Goal: Find specific page/section: Find specific page/section

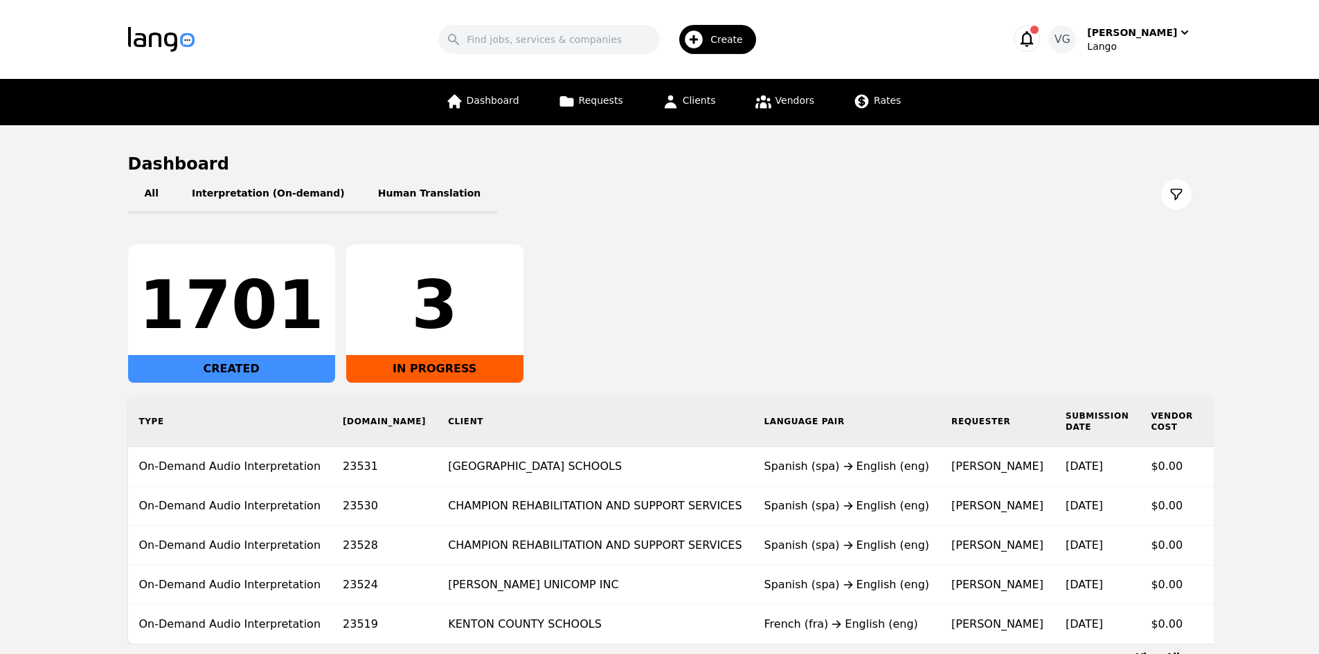
click at [588, 24] on div "Search Create" at bounding box center [602, 39] width 770 height 40
drag, startPoint x: 588, startPoint y: 43, endPoint x: 595, endPoint y: 28, distance: 16.1
click at [588, 43] on input "Search" at bounding box center [549, 39] width 222 height 29
paste input "[PERSON_NAME][GEOGRAPHIC_DATA]"
type input "[PERSON_NAME][GEOGRAPHIC_DATA]"
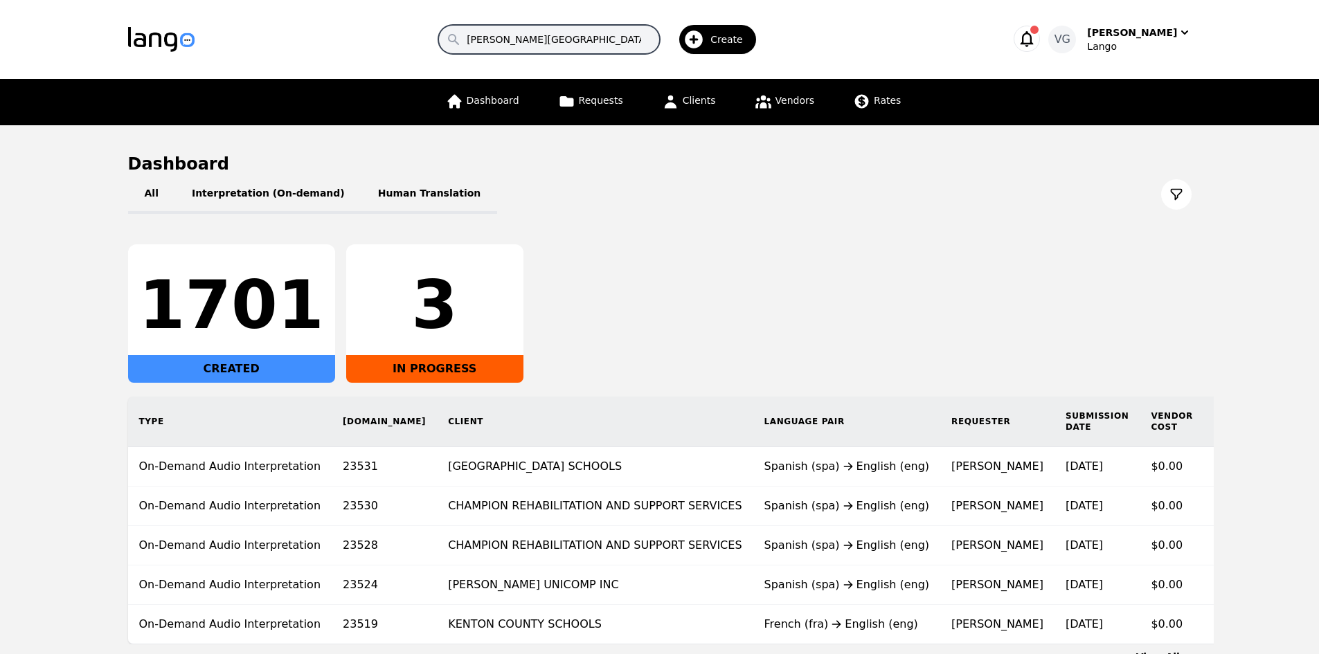
scroll to position [0, 6]
click at [607, 43] on input "[PERSON_NAME][GEOGRAPHIC_DATA]" at bounding box center [549, 39] width 222 height 29
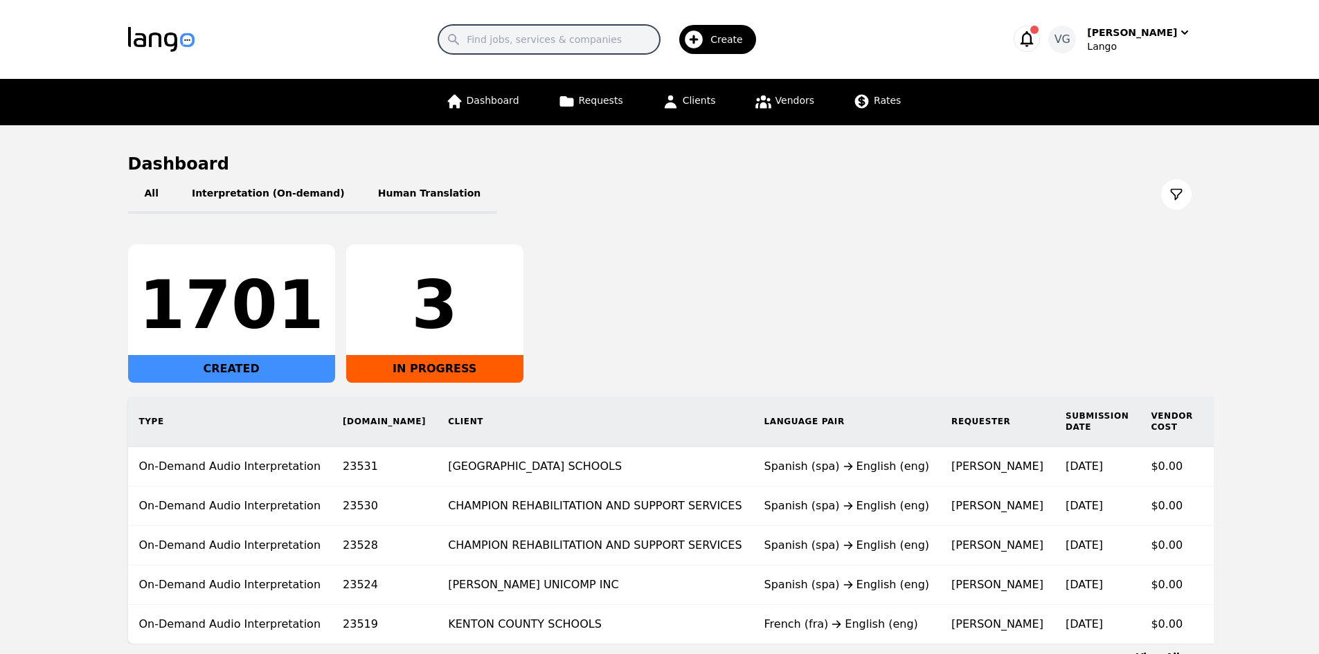
click at [588, 42] on input "Search" at bounding box center [549, 39] width 222 height 29
click at [677, 95] on icon at bounding box center [670, 101] width 17 height 17
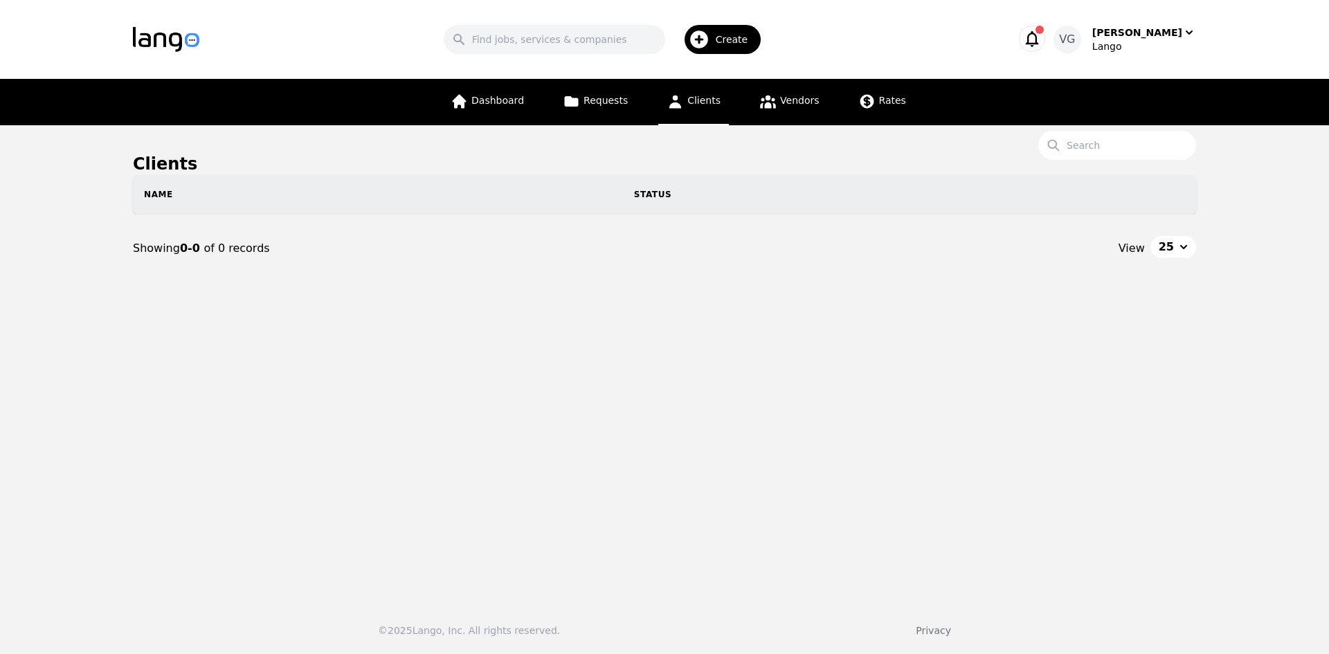
click at [1105, 161] on h1 "Clients" at bounding box center [664, 164] width 1063 height 22
click at [1103, 145] on input "Search" at bounding box center [1117, 145] width 158 height 29
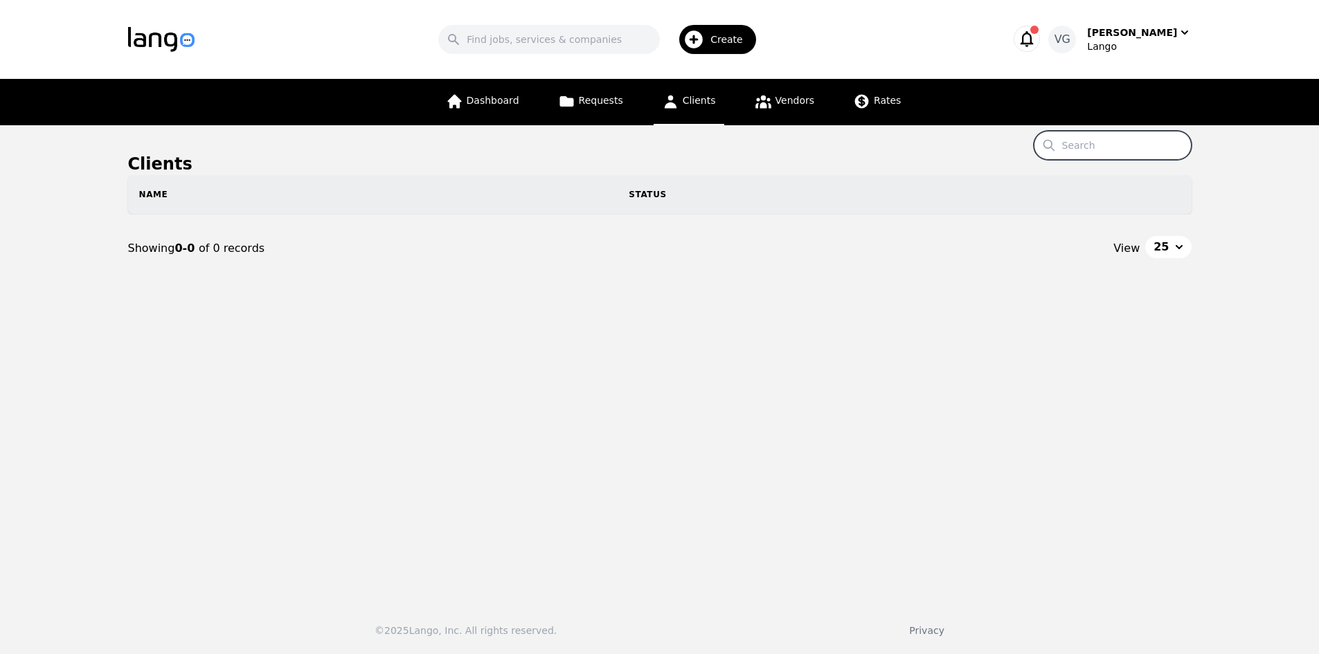
paste input "[PERSON_NAME][GEOGRAPHIC_DATA]"
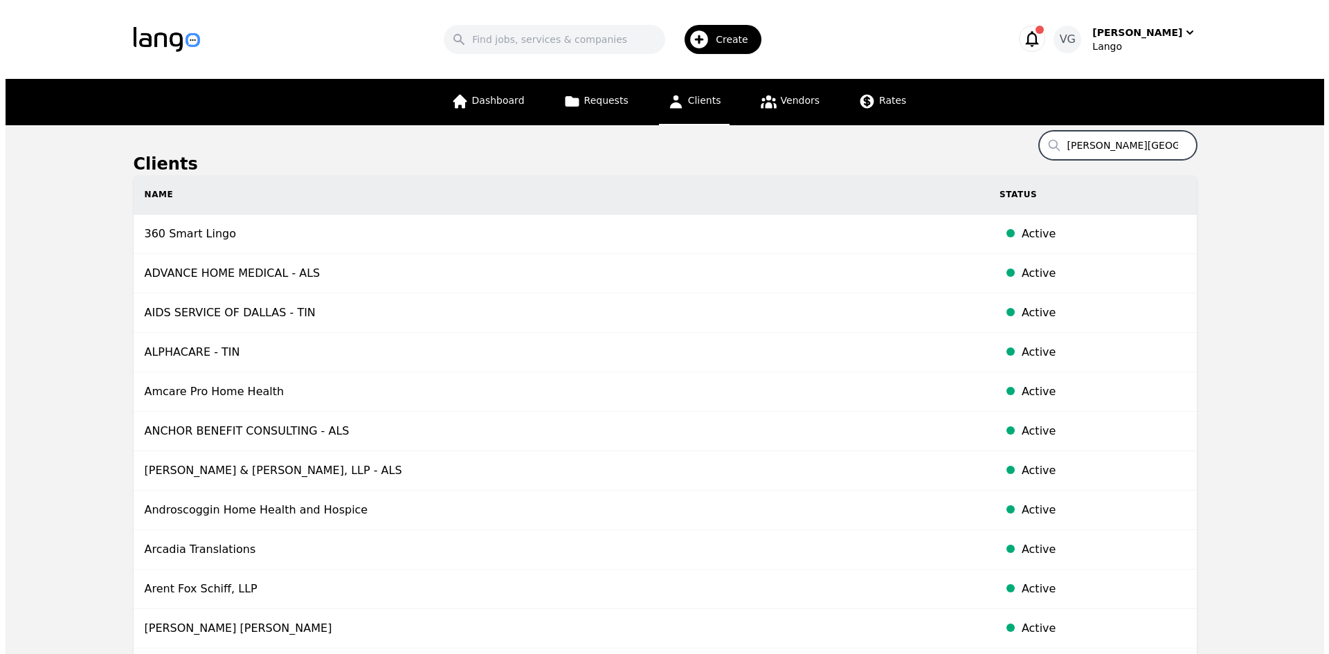
scroll to position [0, 80]
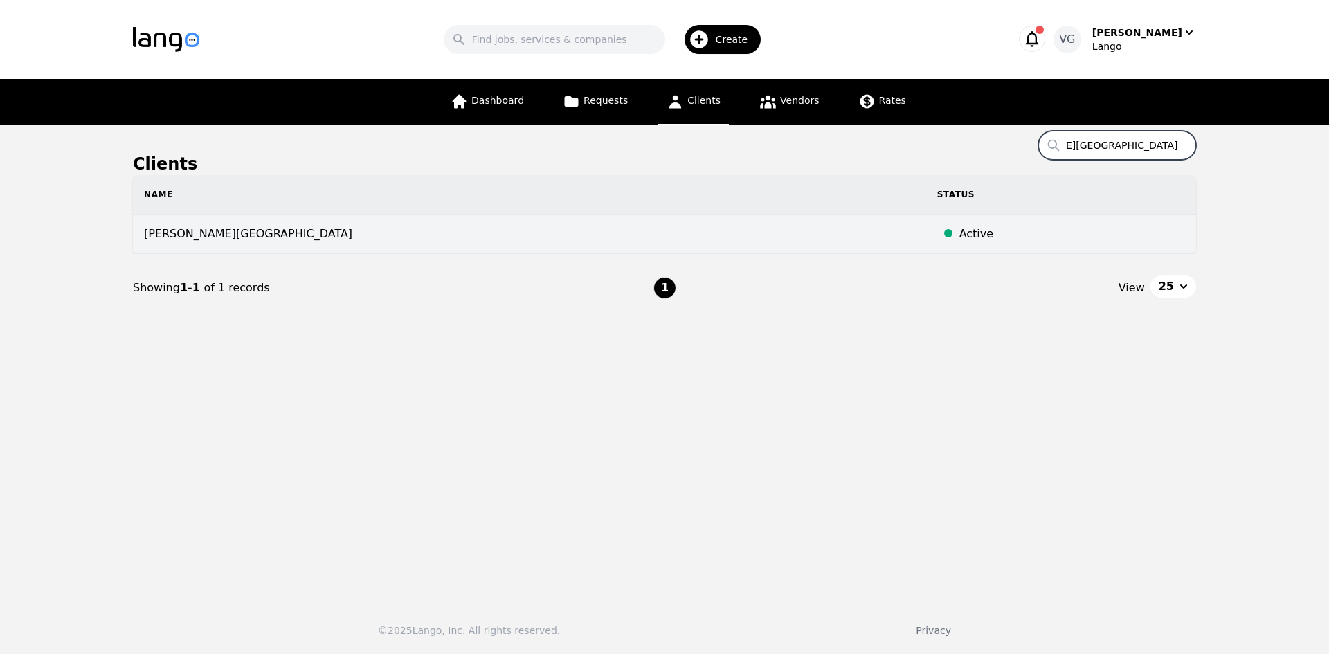
type input "[PERSON_NAME][GEOGRAPHIC_DATA]"
click at [397, 242] on td "[PERSON_NAME][GEOGRAPHIC_DATA]" at bounding box center [529, 234] width 793 height 39
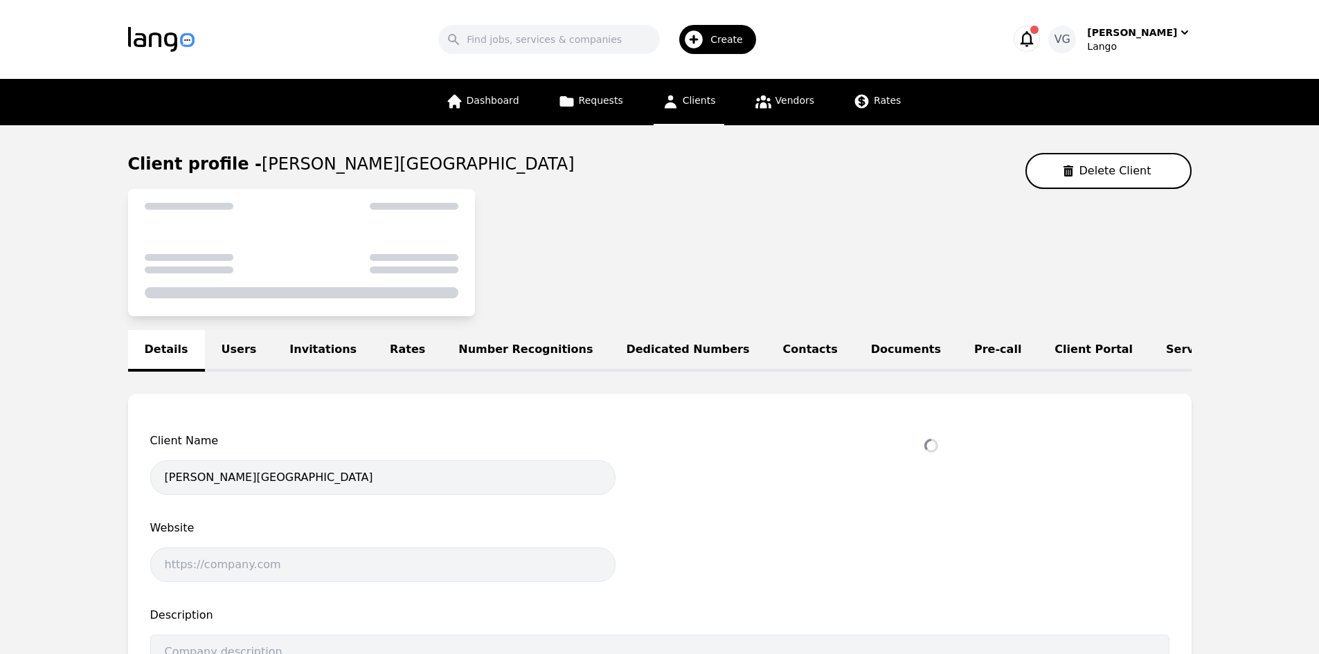
select select "active"
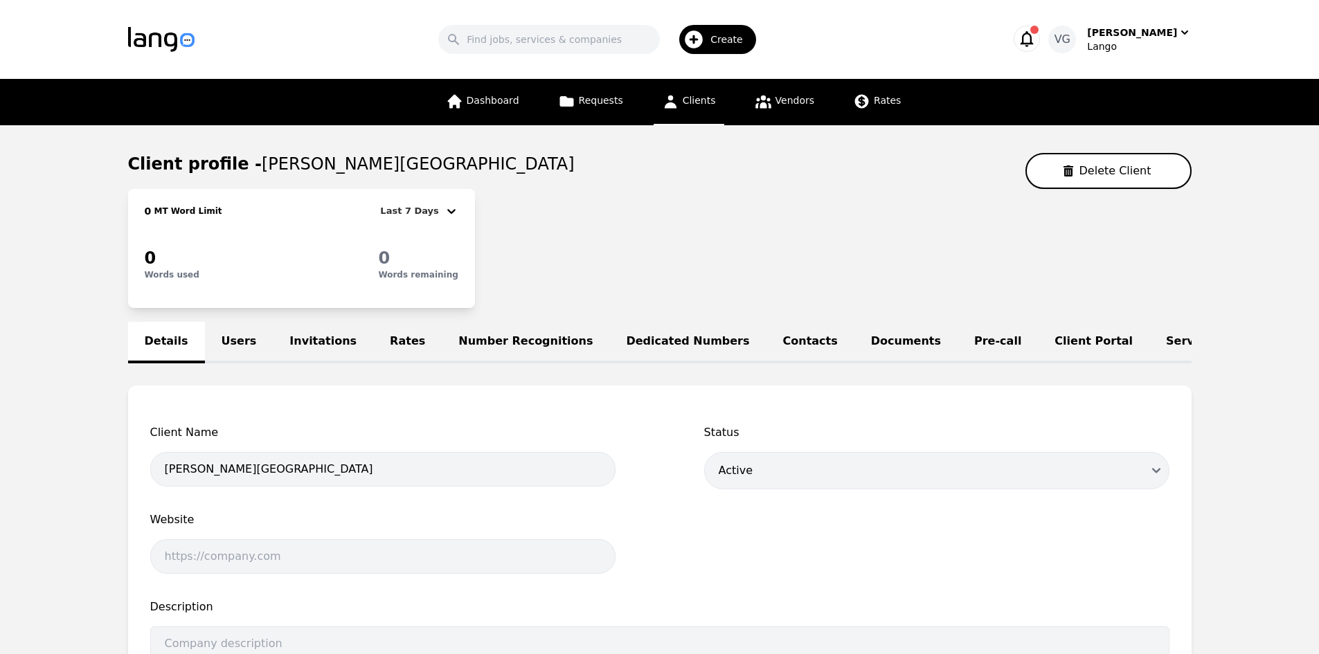
click at [213, 338] on link "Users" at bounding box center [239, 343] width 69 height 42
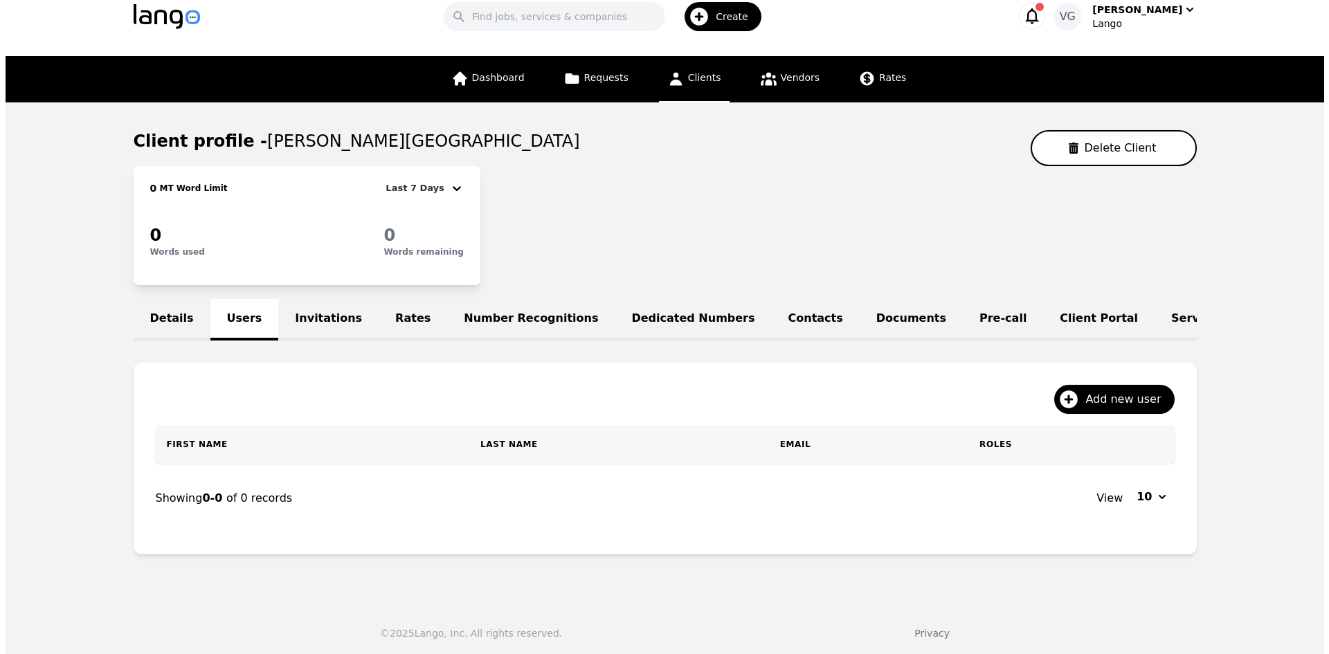
scroll to position [35, 0]
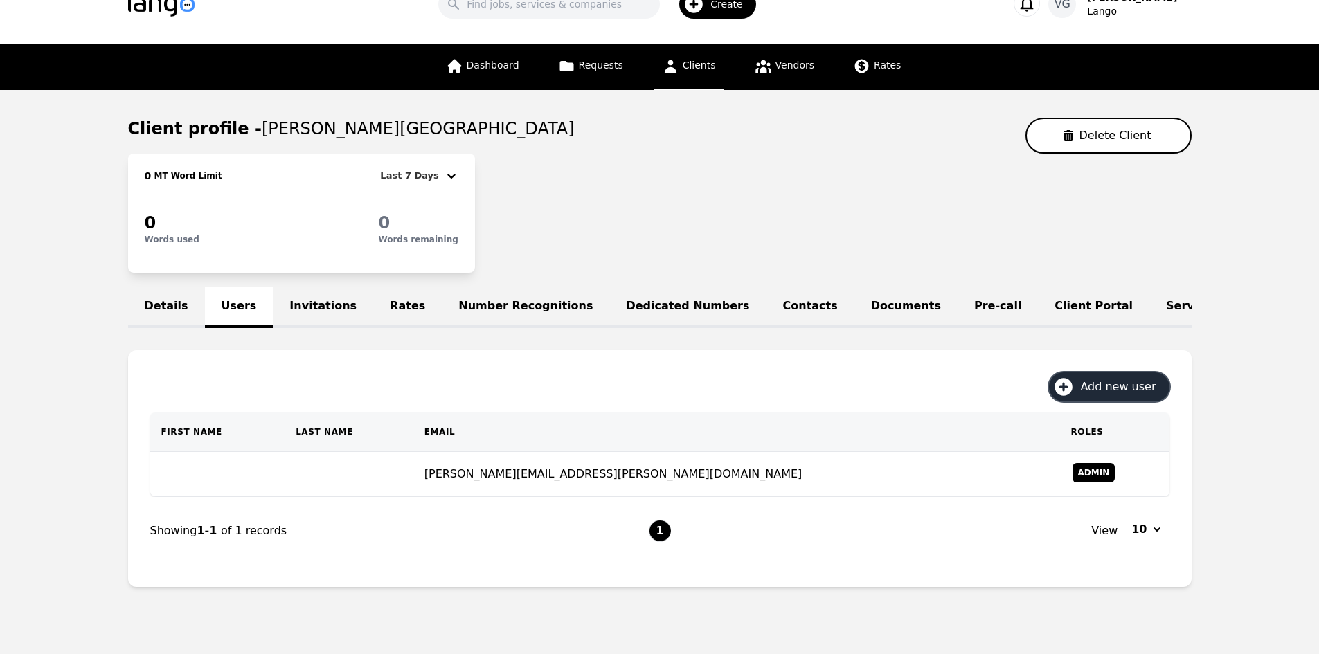
click at [1073, 396] on icon "button" at bounding box center [1064, 387] width 18 height 18
